Goal: Task Accomplishment & Management: Complete application form

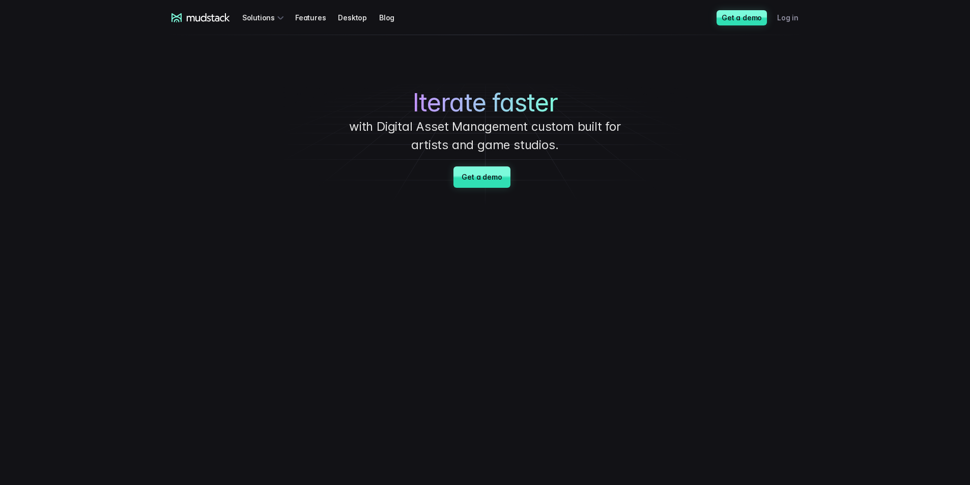
click at [786, 10] on link "Log in" at bounding box center [794, 17] width 34 height 19
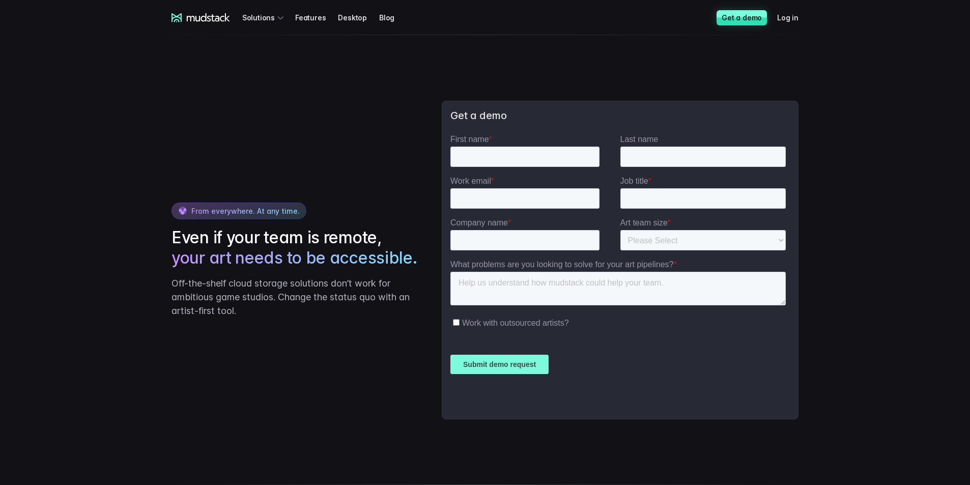
scroll to position [2340, 0]
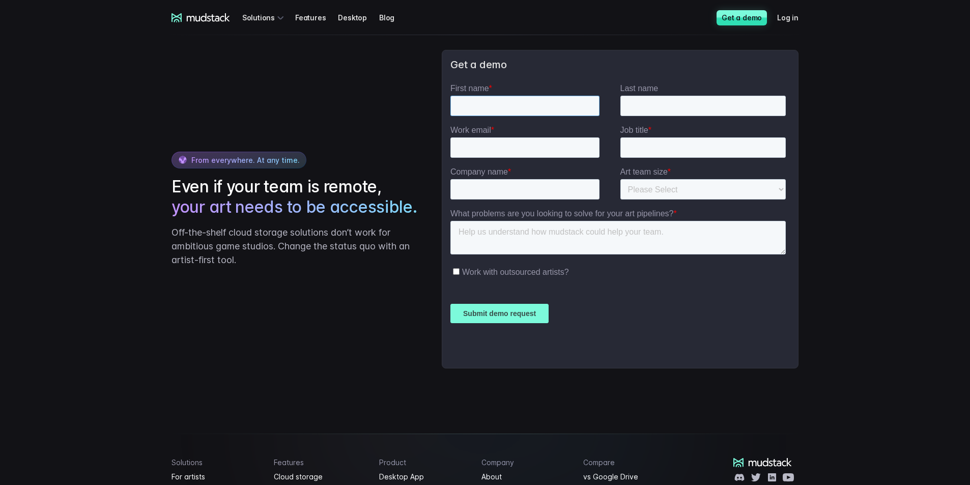
click at [489, 101] on input "First name *" at bounding box center [524, 106] width 149 height 20
type input "Rostislav"
click at [642, 108] on input "Slyusar" at bounding box center [703, 106] width 166 height 20
type input "Sliusar"
click at [483, 143] on input "Work email *" at bounding box center [524, 147] width 149 height 20
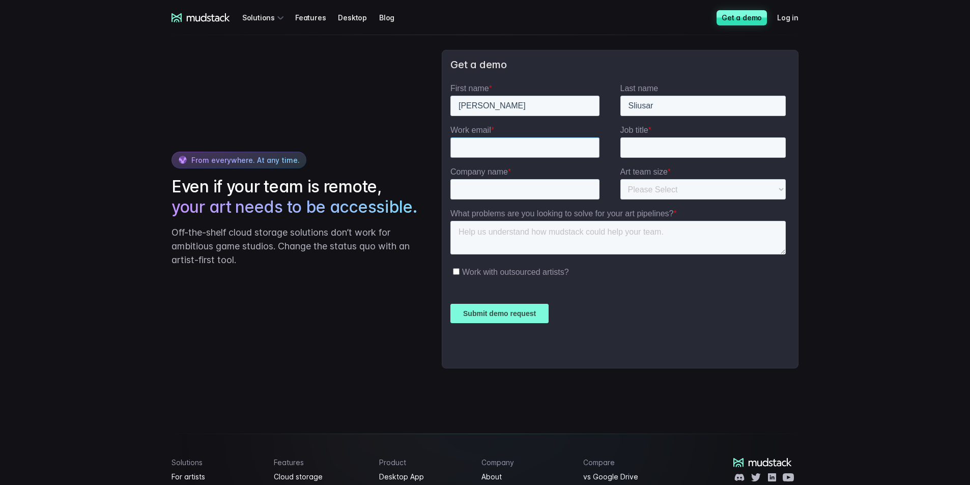
type input "[EMAIL_ADDRESS][DOMAIN_NAME]"
click at [646, 145] on input "Job title *" at bounding box center [703, 147] width 166 height 20
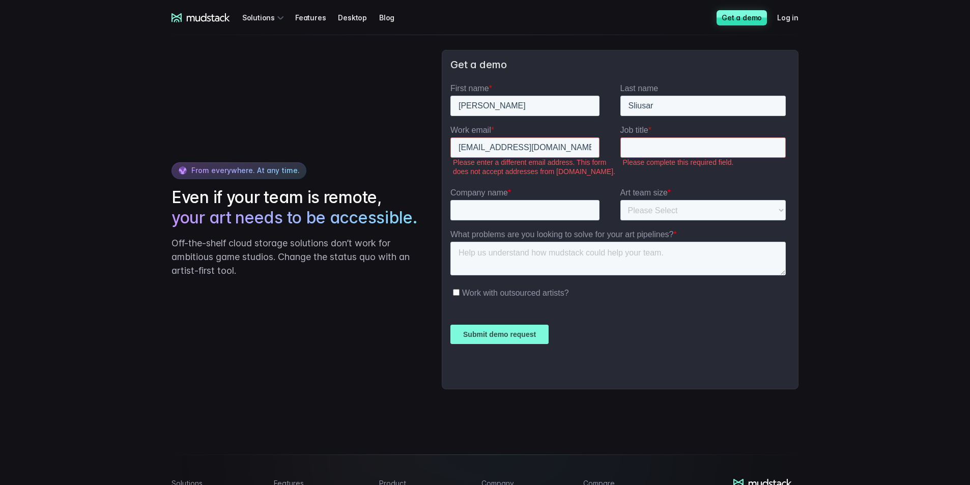
click at [493, 161] on label "Please enter a different email address. This form does not accept addresses fro…" at bounding box center [535, 167] width 167 height 18
drag, startPoint x: 475, startPoint y: 160, endPoint x: 597, endPoint y: 172, distance: 122.1
click at [597, 172] on label "Please enter a different email address. This form does not accept addresses fro…" at bounding box center [535, 167] width 167 height 18
click at [595, 168] on label "Please enter a different email address. This form does not accept addresses fro…" at bounding box center [535, 167] width 167 height 18
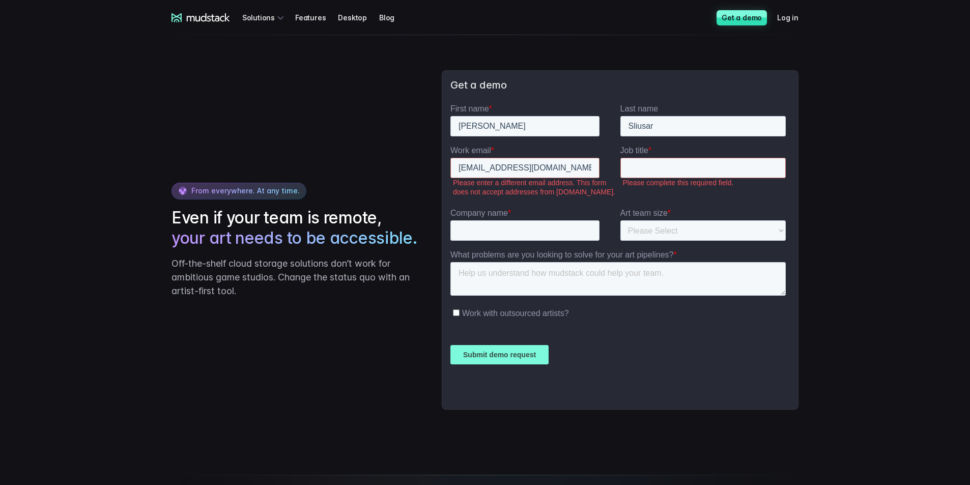
scroll to position [2311, 0]
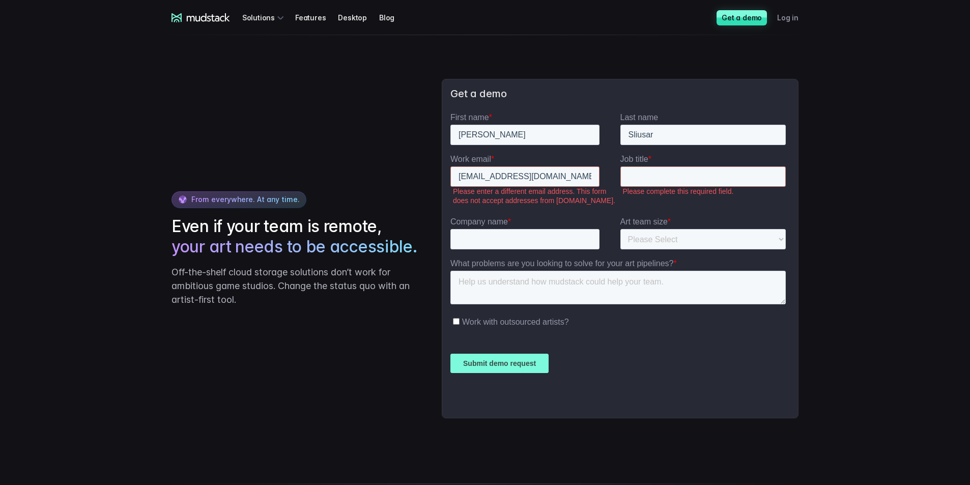
click at [789, 20] on link "Log in" at bounding box center [794, 17] width 34 height 19
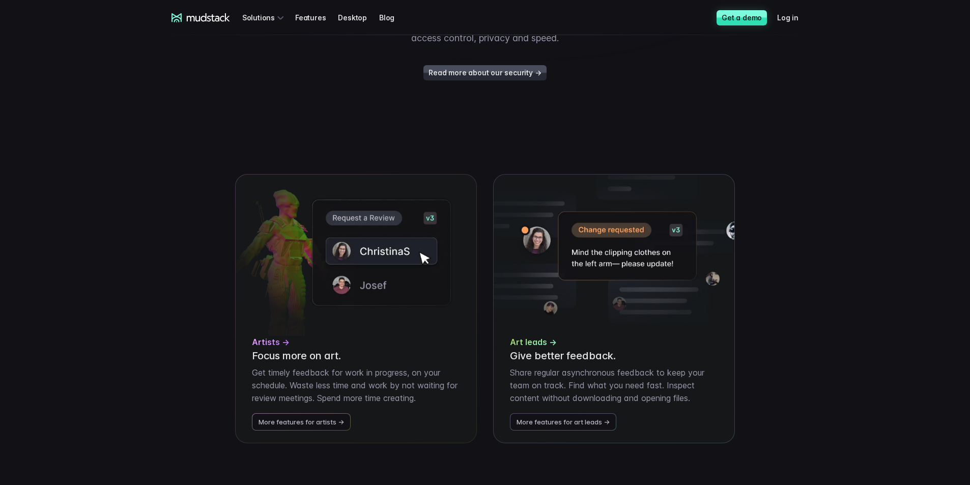
scroll to position [1883, 0]
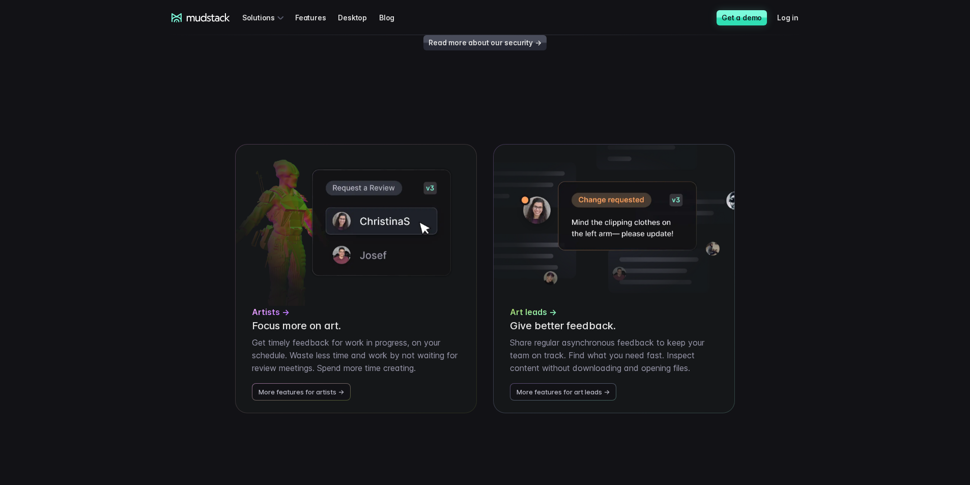
click at [514, 50] on link "Read more about our security →" at bounding box center [484, 42] width 123 height 15
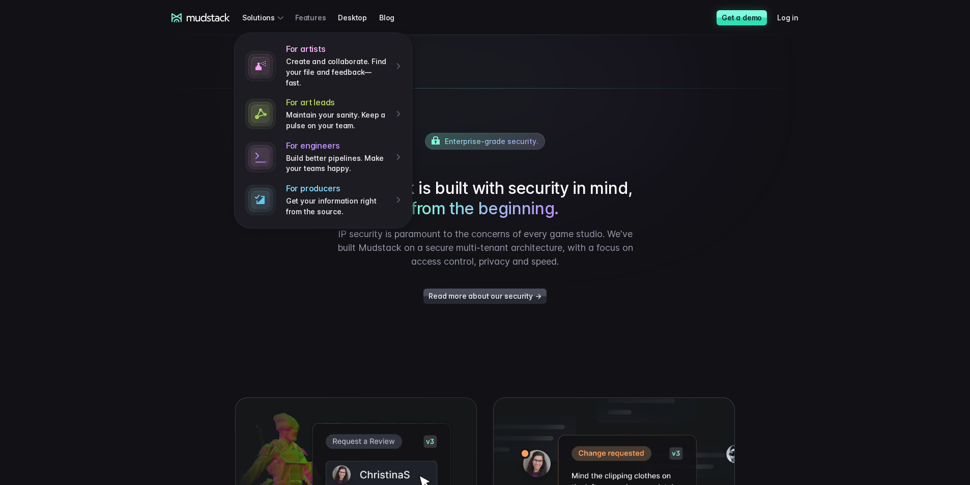
scroll to position [1629, 0]
click at [341, 140] on h4 "For engineers" at bounding box center [337, 145] width 103 height 11
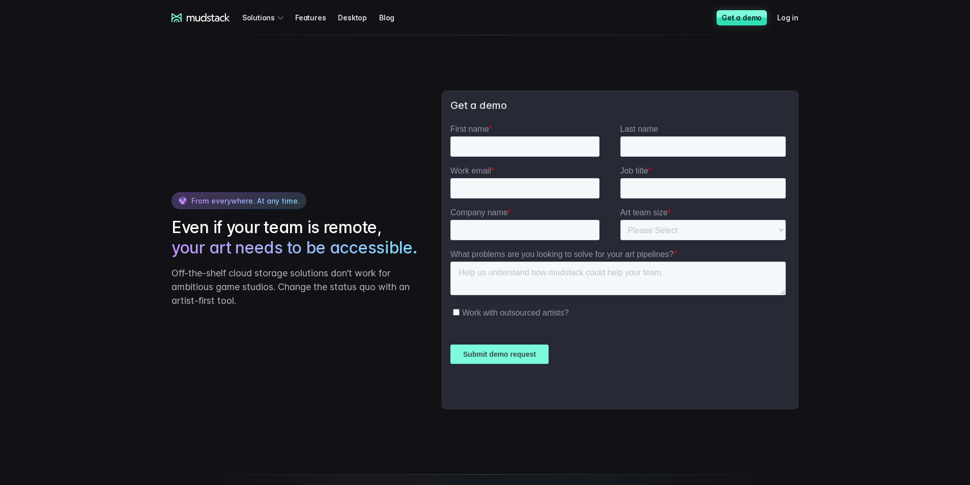
scroll to position [1882, 0]
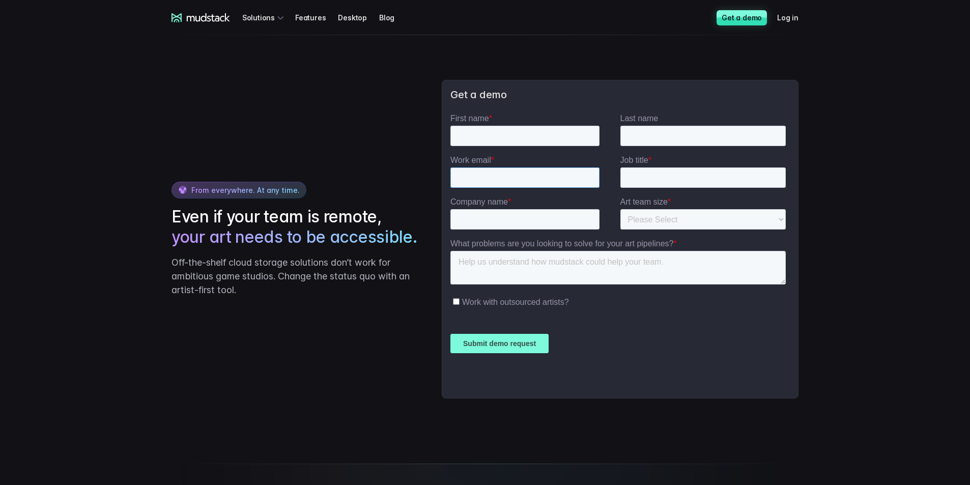
click at [502, 169] on input "Work email *" at bounding box center [524, 177] width 149 height 20
type input "[EMAIL_ADDRESS][DOMAIN_NAME]"
type input "Ростислав"
type input "Слюсар"
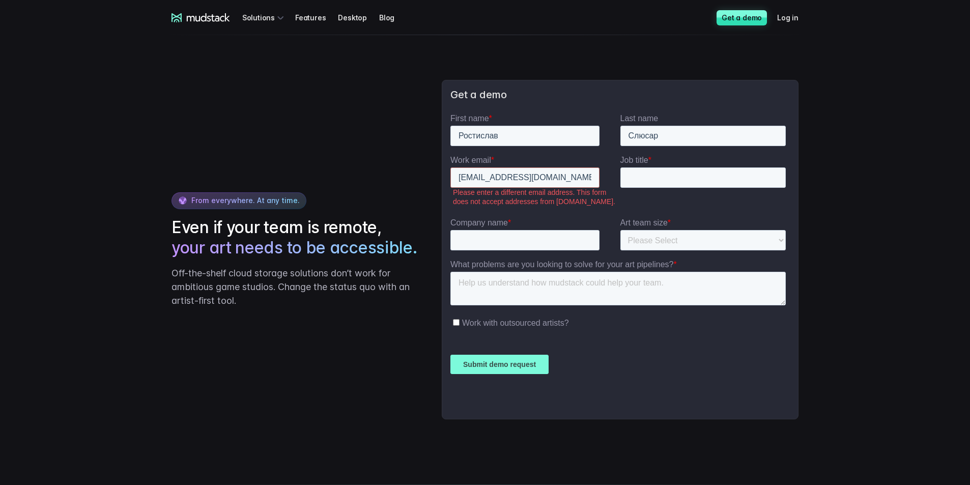
click at [500, 360] on input "Submit demo request" at bounding box center [499, 364] width 98 height 19
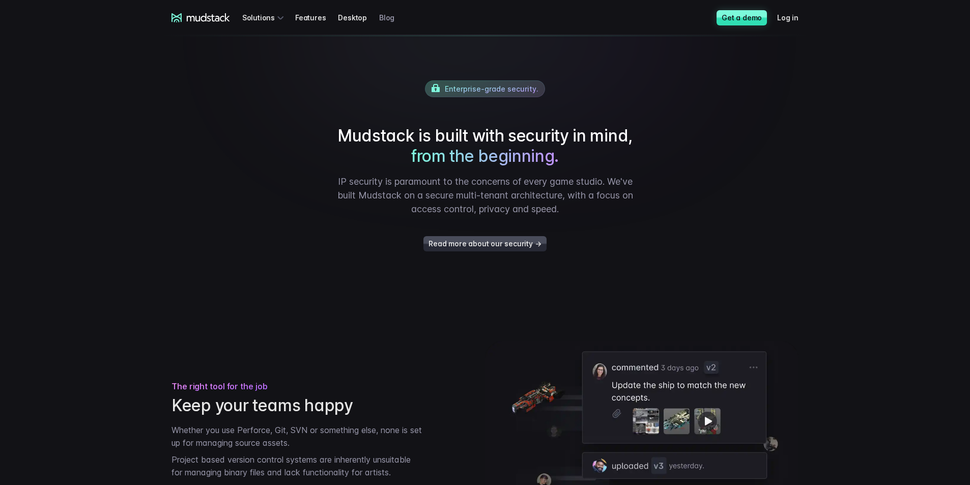
scroll to position [766, 0]
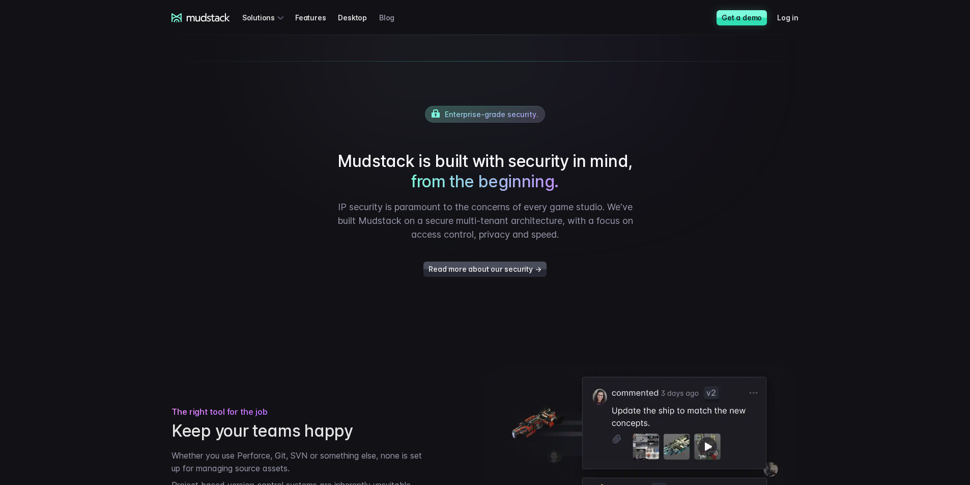
click at [379, 11] on link "Blog" at bounding box center [392, 17] width 27 height 19
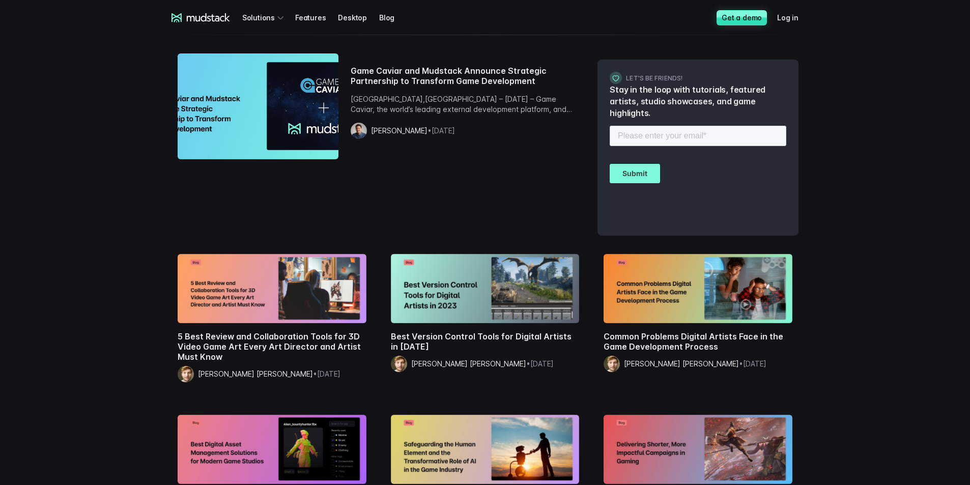
click at [502, 31] on div "mudstack logo Solutions Features Desktop Blog Get a demo Log in" at bounding box center [484, 17] width 651 height 35
